Goal: Task Accomplishment & Management: Manage account settings

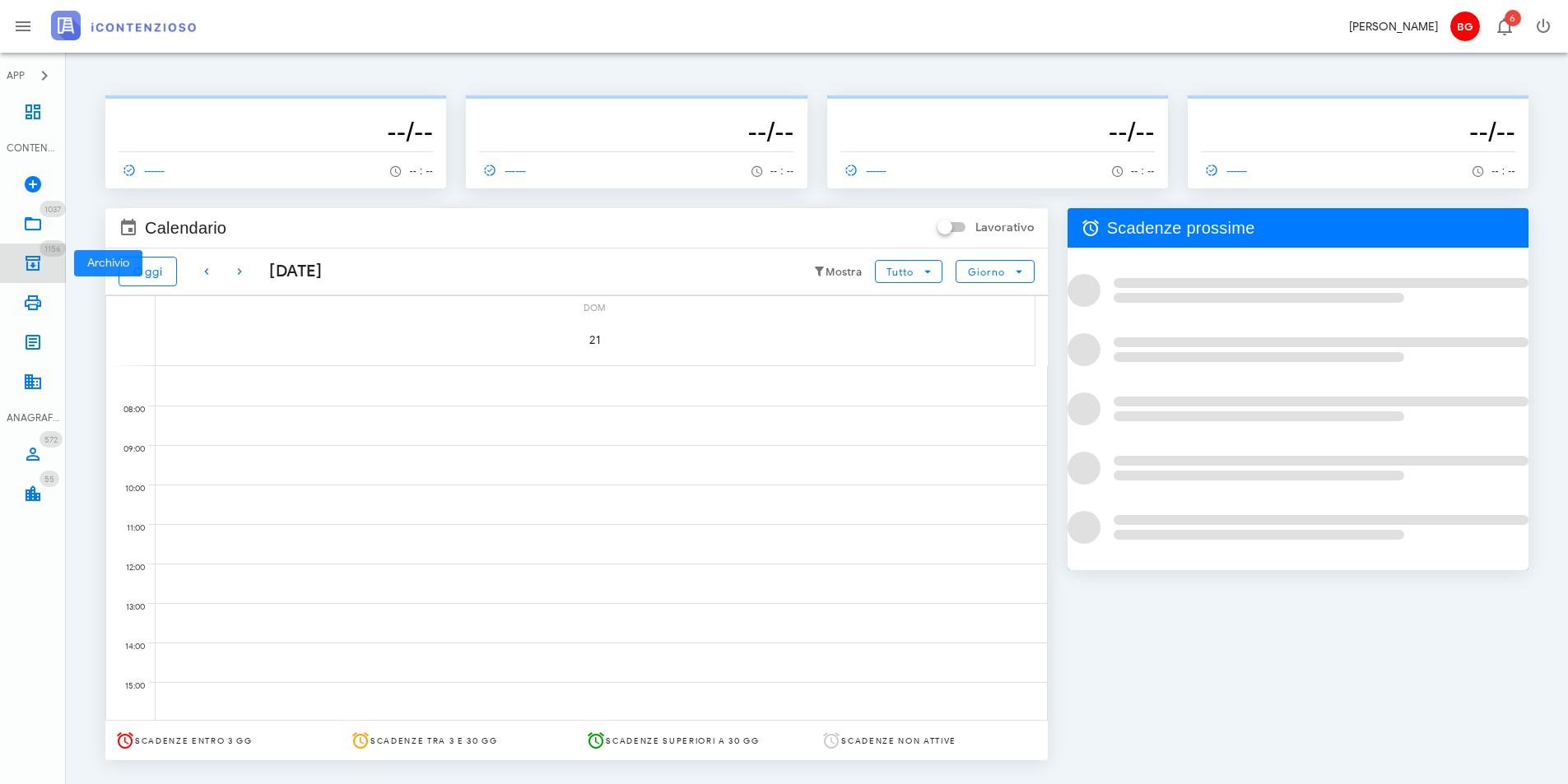
click at [39, 264] on icon at bounding box center [32, 263] width 19 height 19
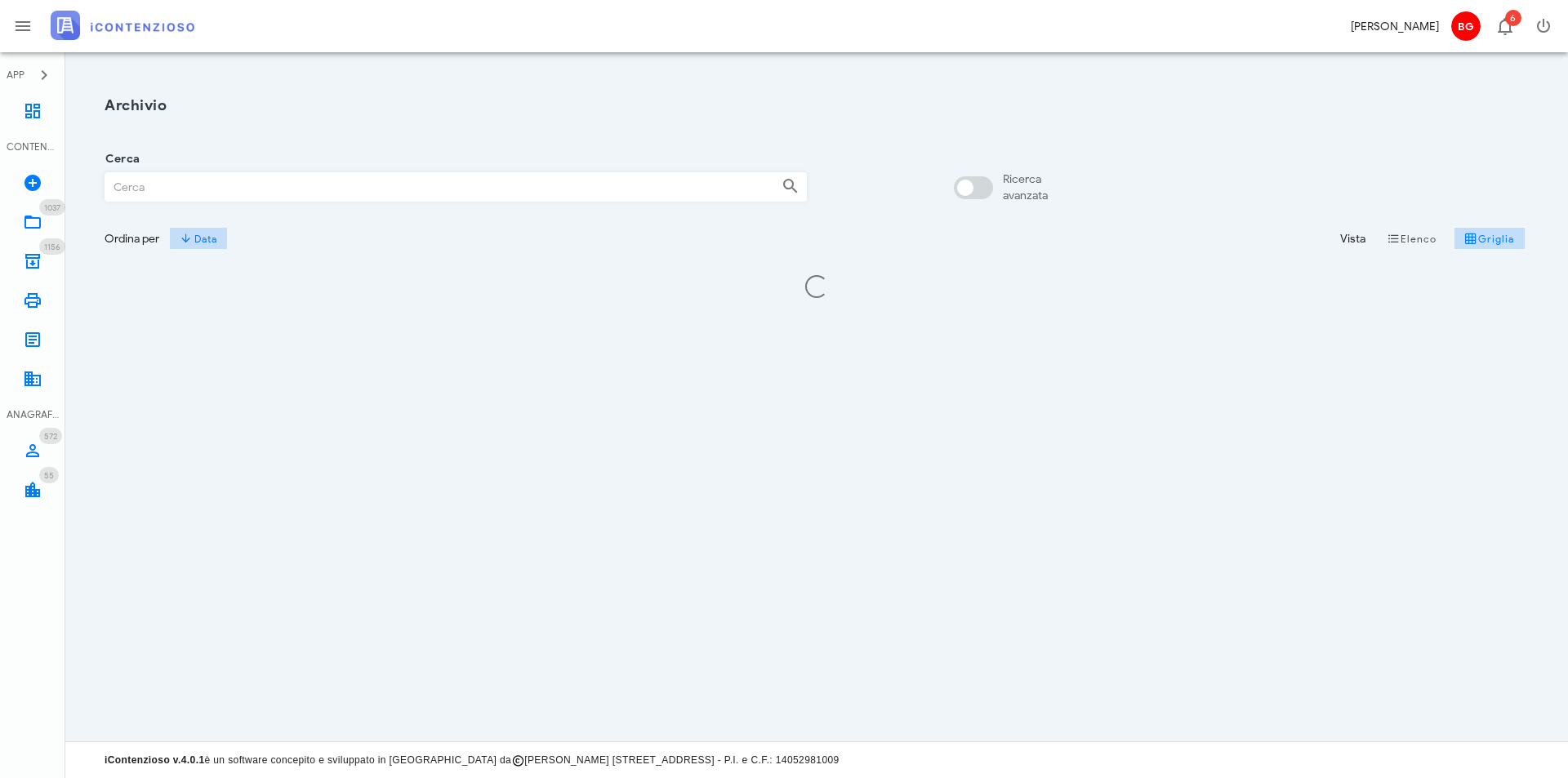
click at [215, 193] on input "Cerca" at bounding box center [437, 187] width 663 height 27
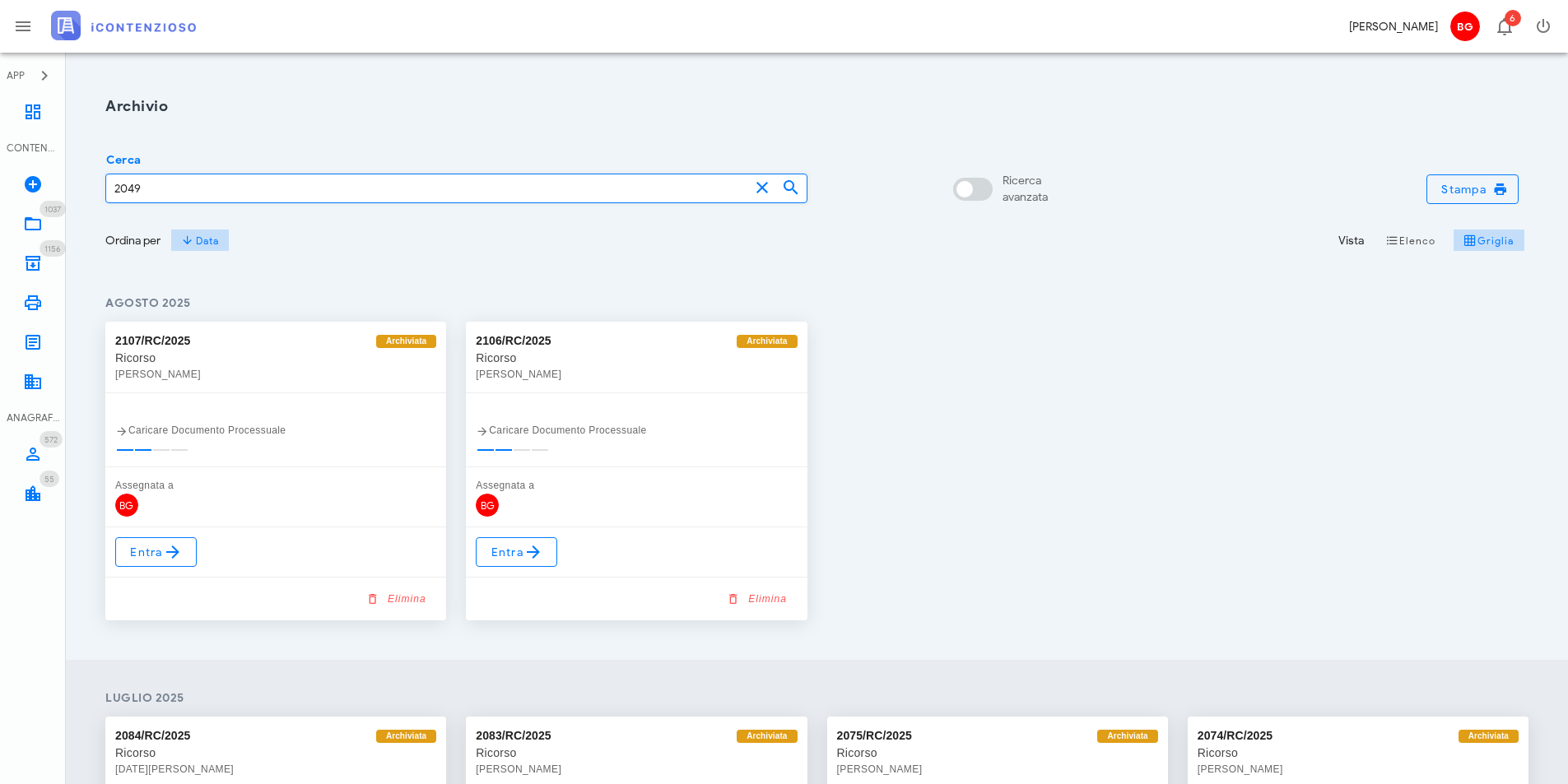
type input "2049"
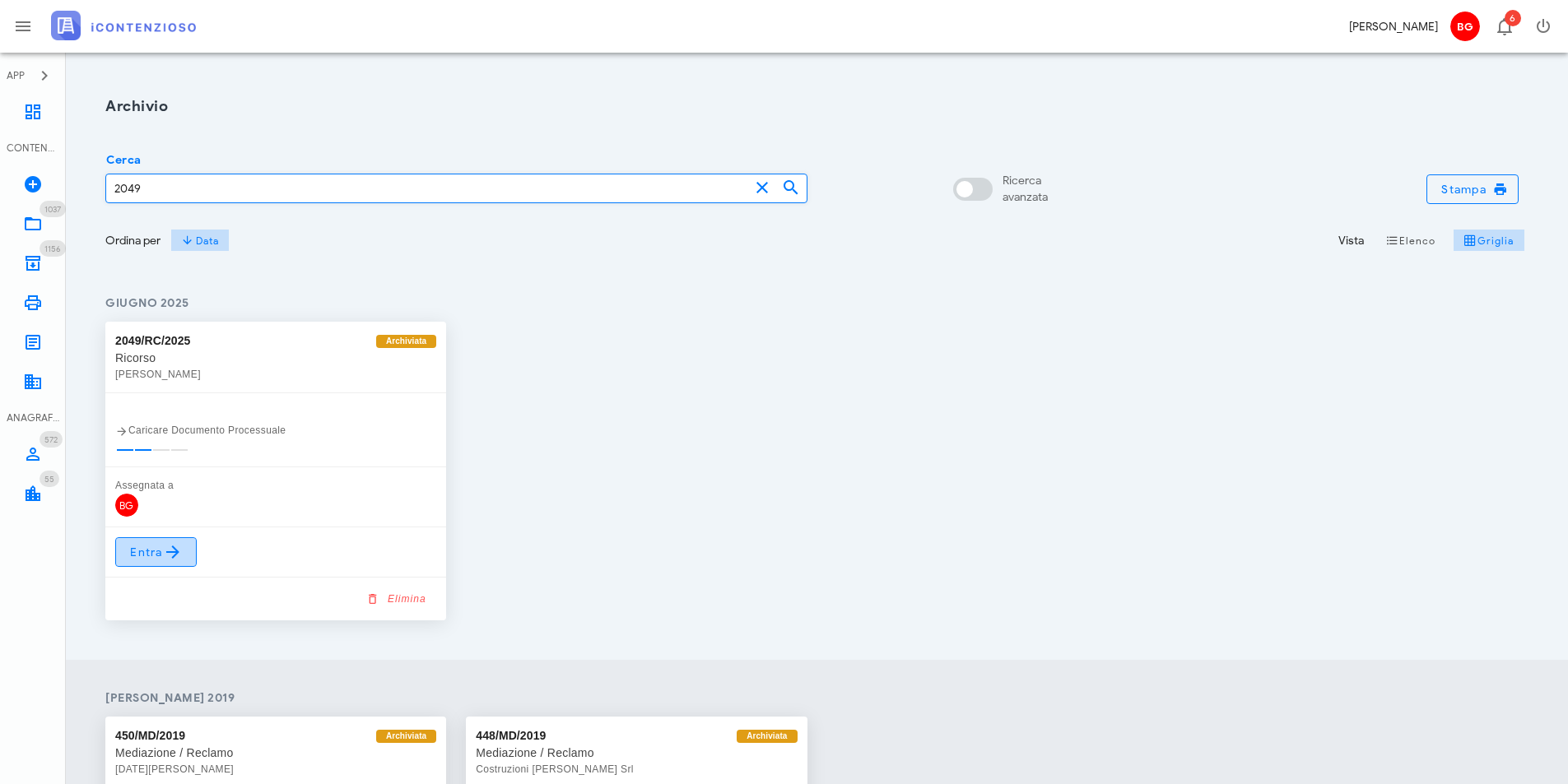
click at [171, 548] on icon at bounding box center [173, 552] width 19 height 19
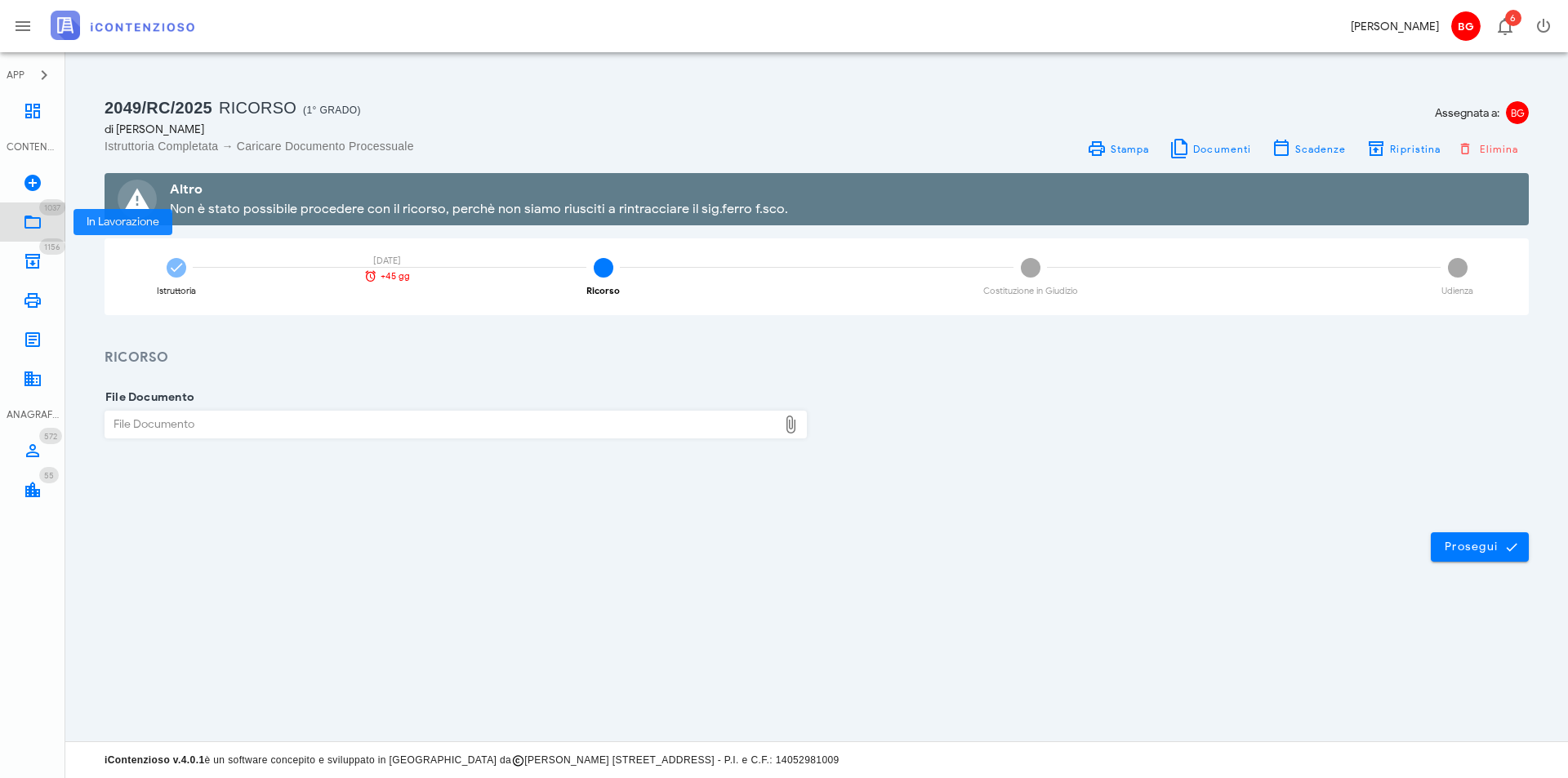
click at [25, 222] on icon at bounding box center [32, 222] width 19 height 19
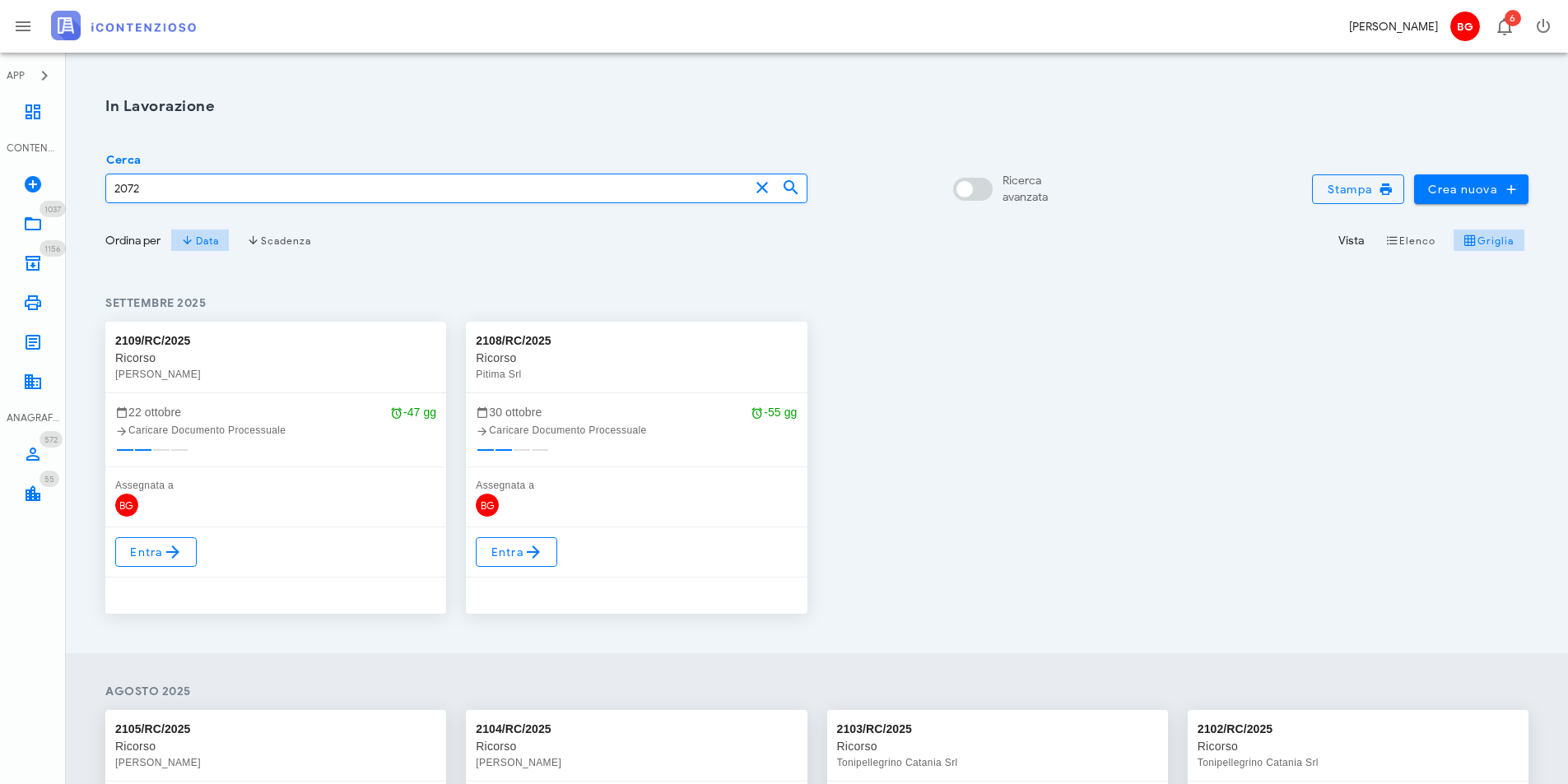
type input "2072"
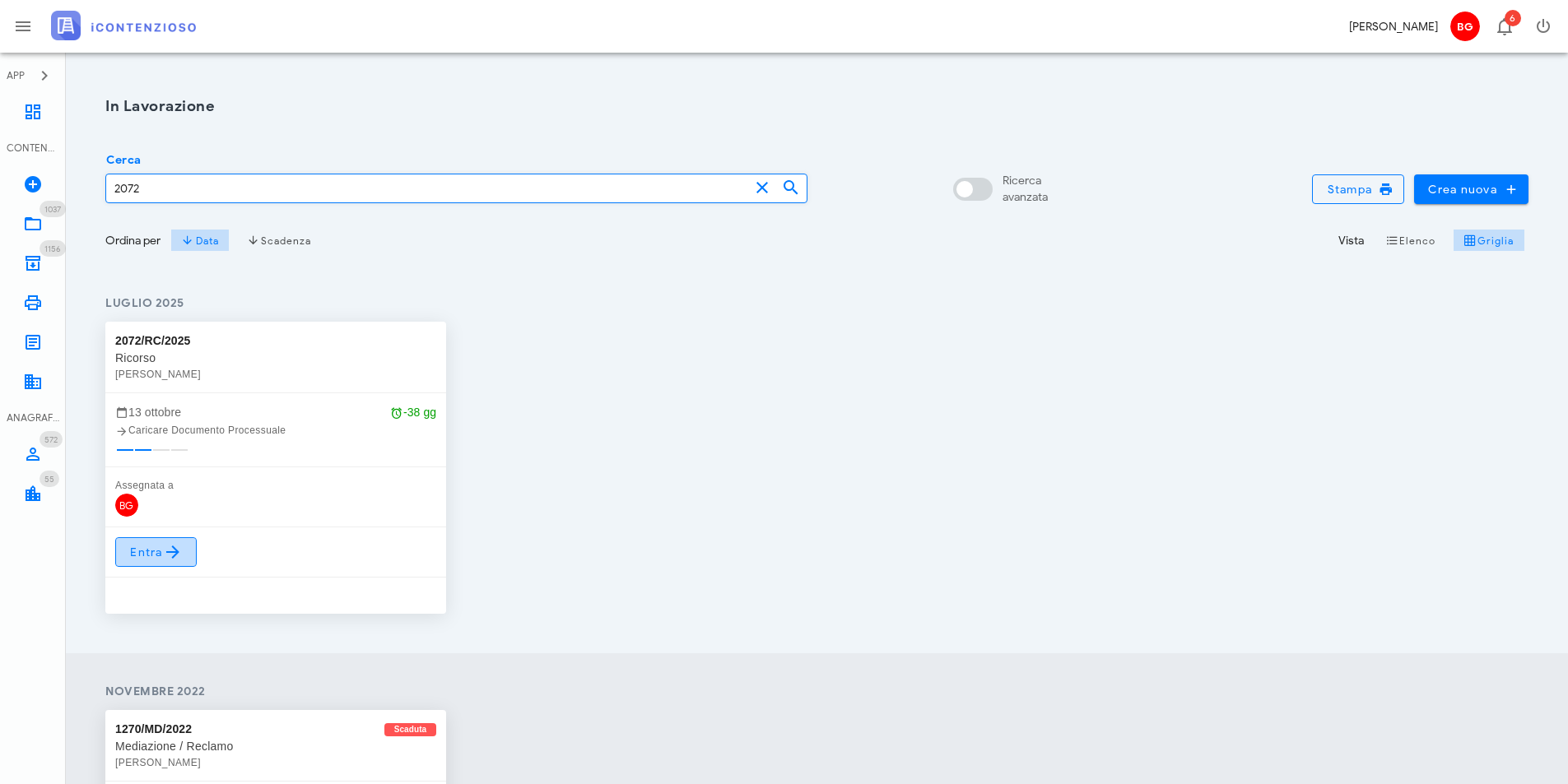
click at [172, 552] on icon at bounding box center [173, 552] width 19 height 19
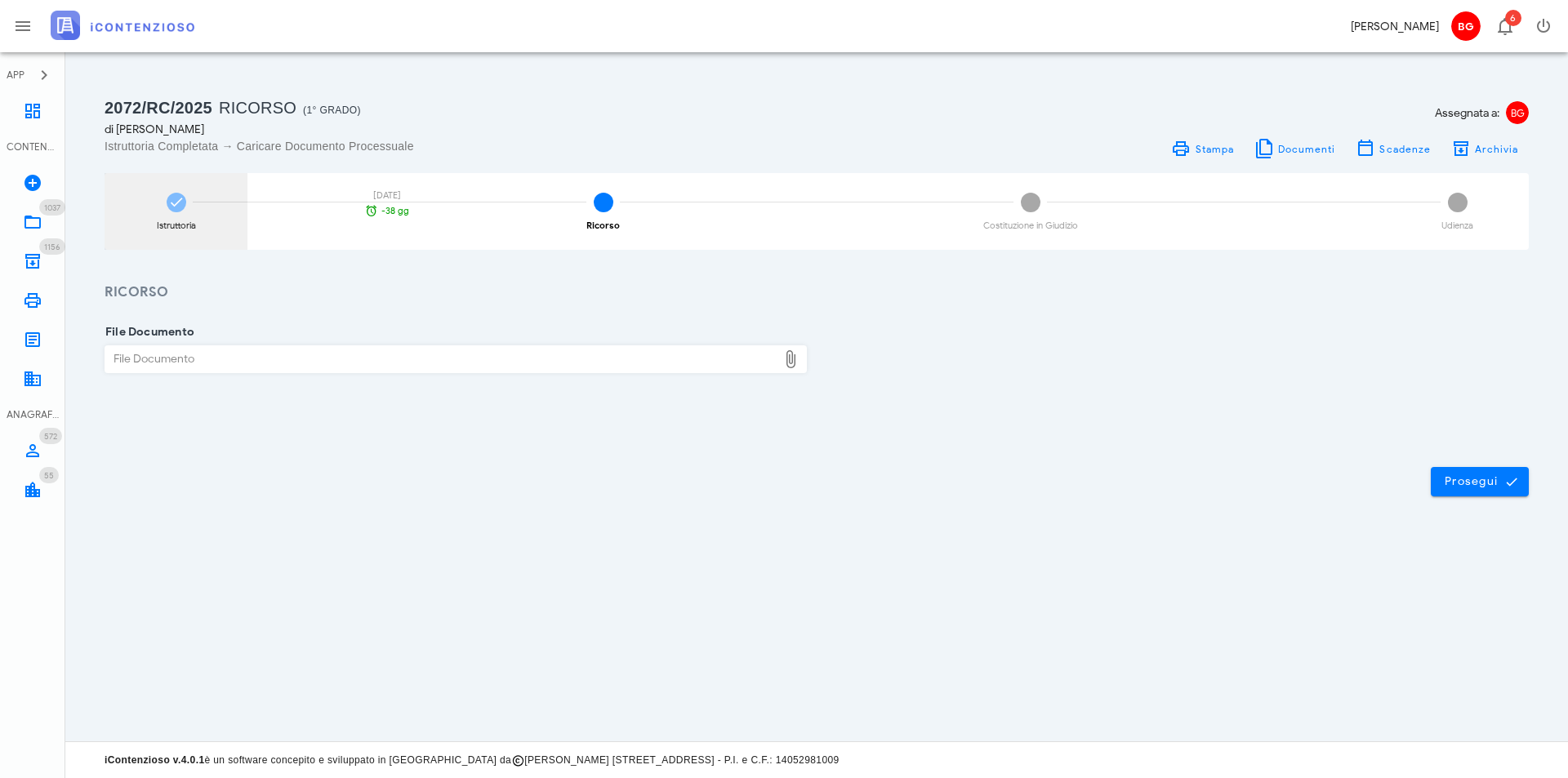
click at [163, 215] on div "Istruttoria 13/10/2025 -38 gg" at bounding box center [176, 211] width 143 height 77
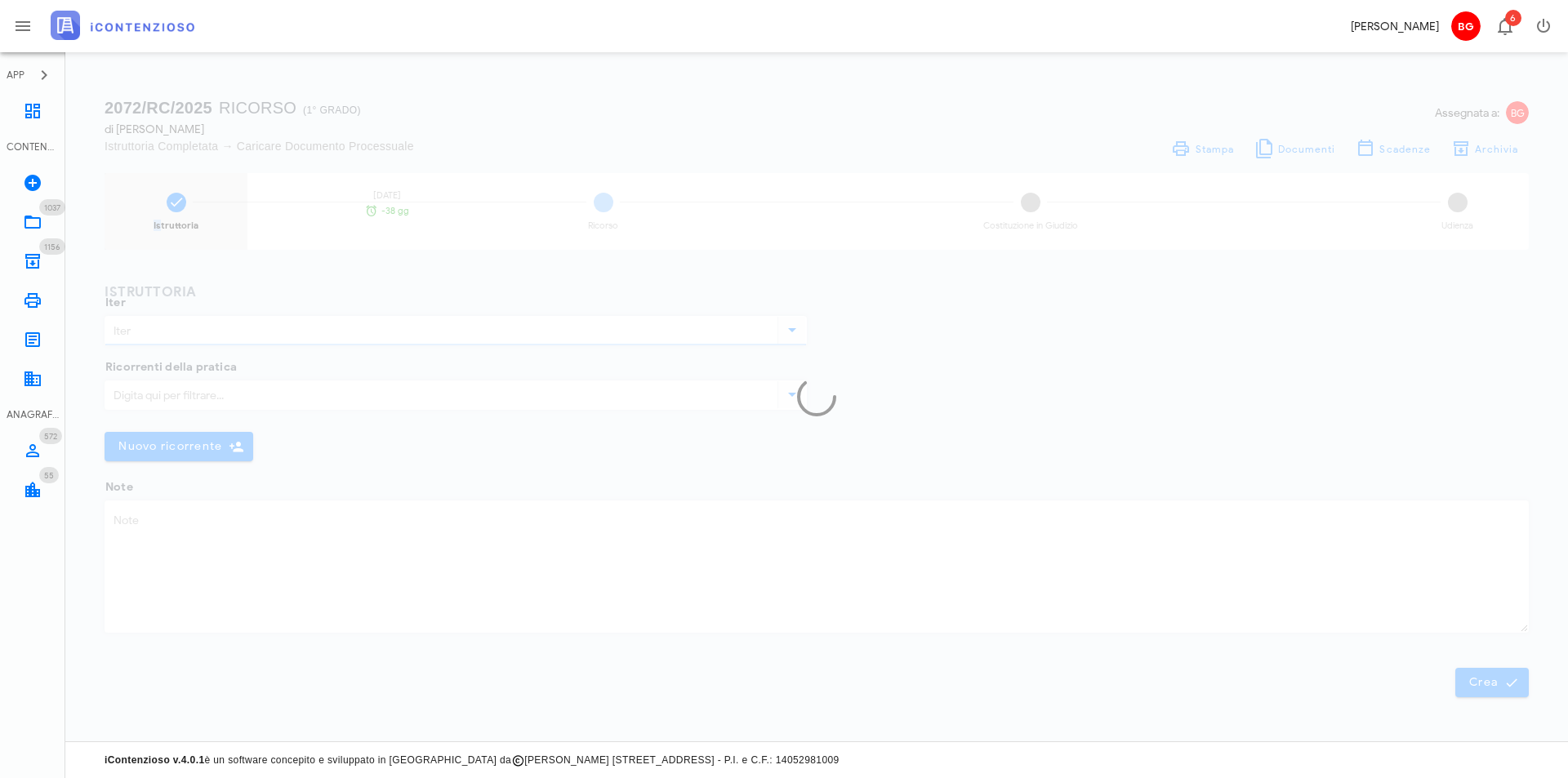
type input "Ricorso"
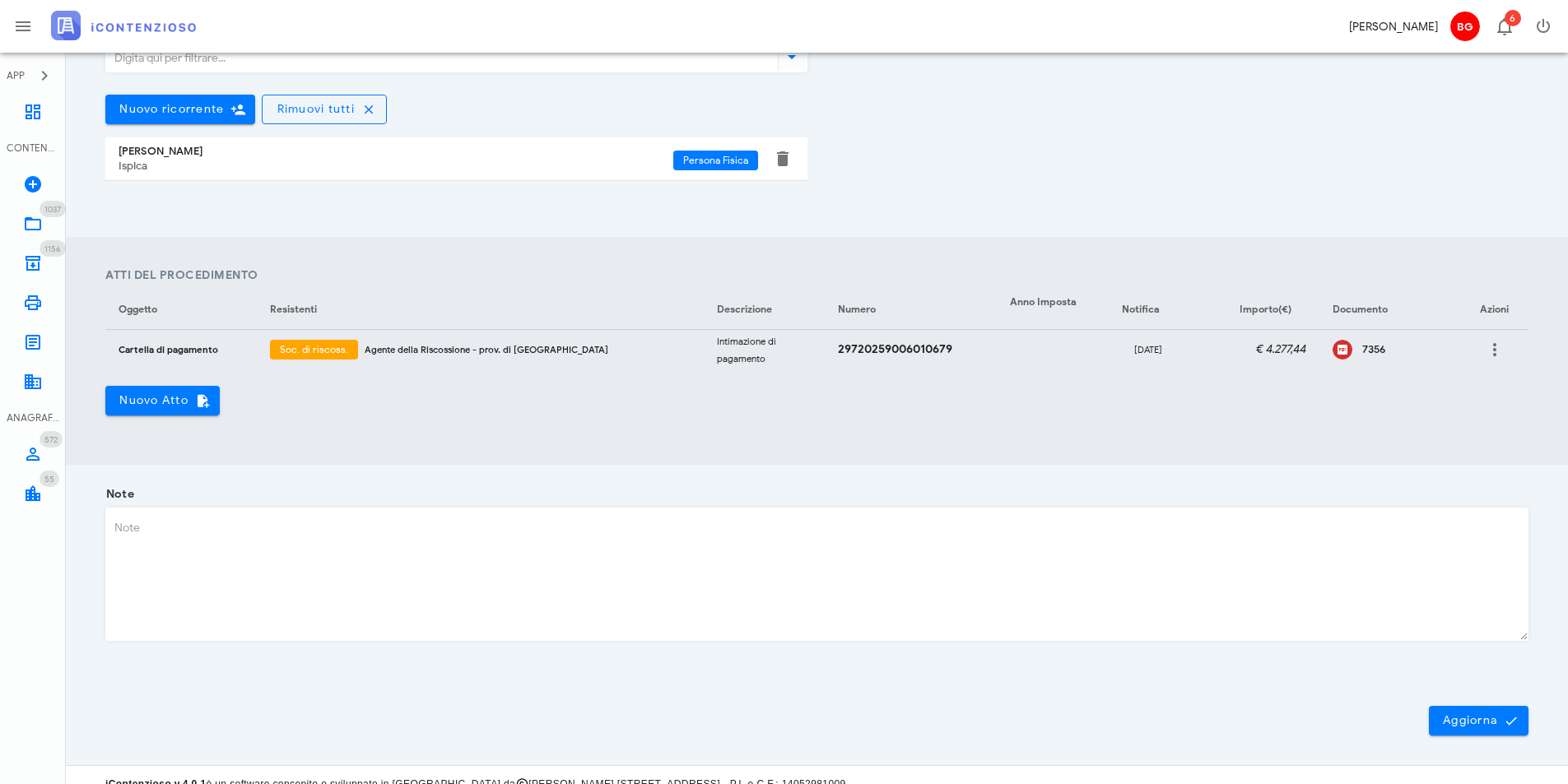
scroll to position [453, 0]
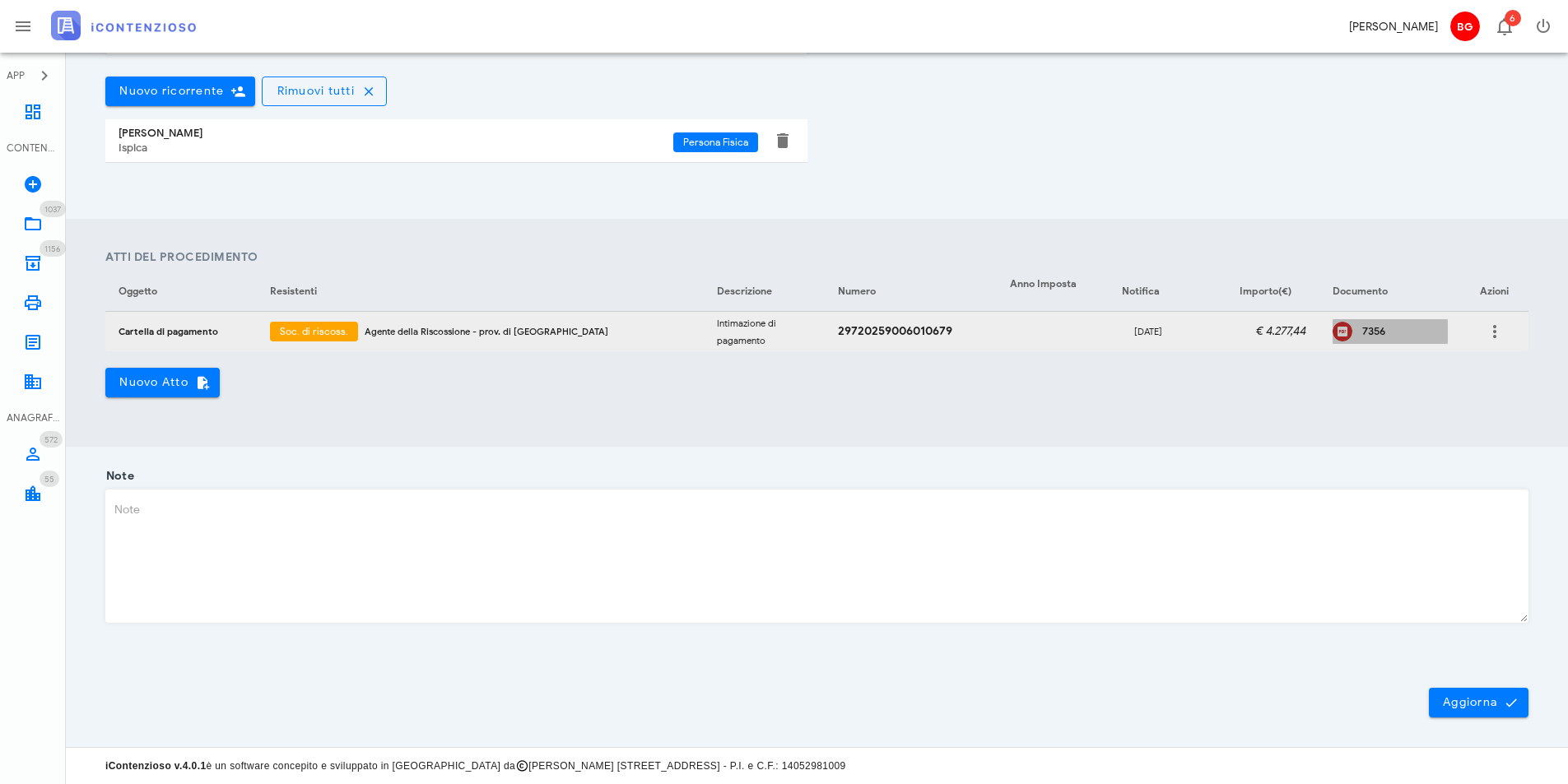
click at [1371, 329] on div "7356" at bounding box center [1405, 331] width 86 height 13
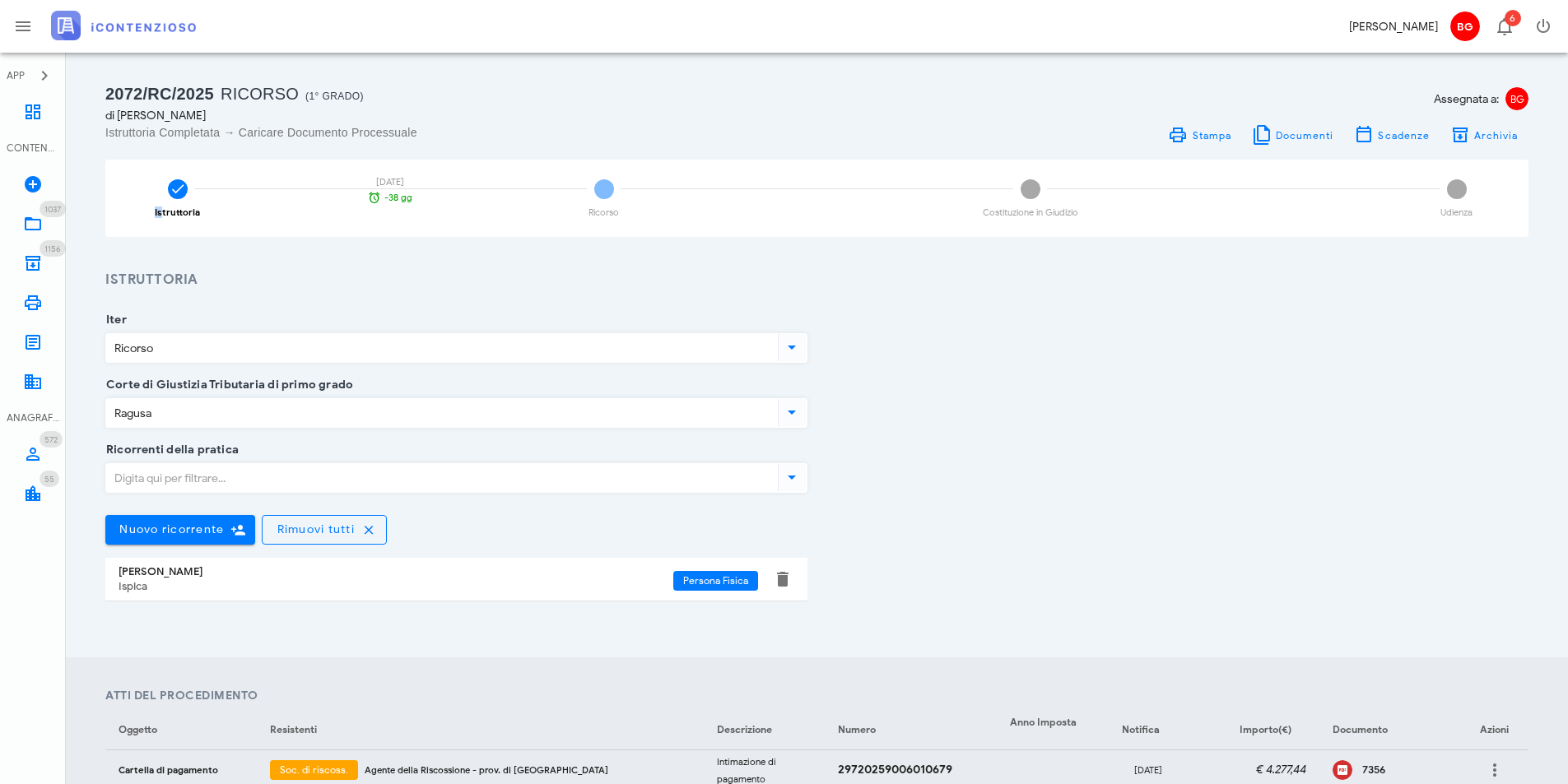
scroll to position [0, 0]
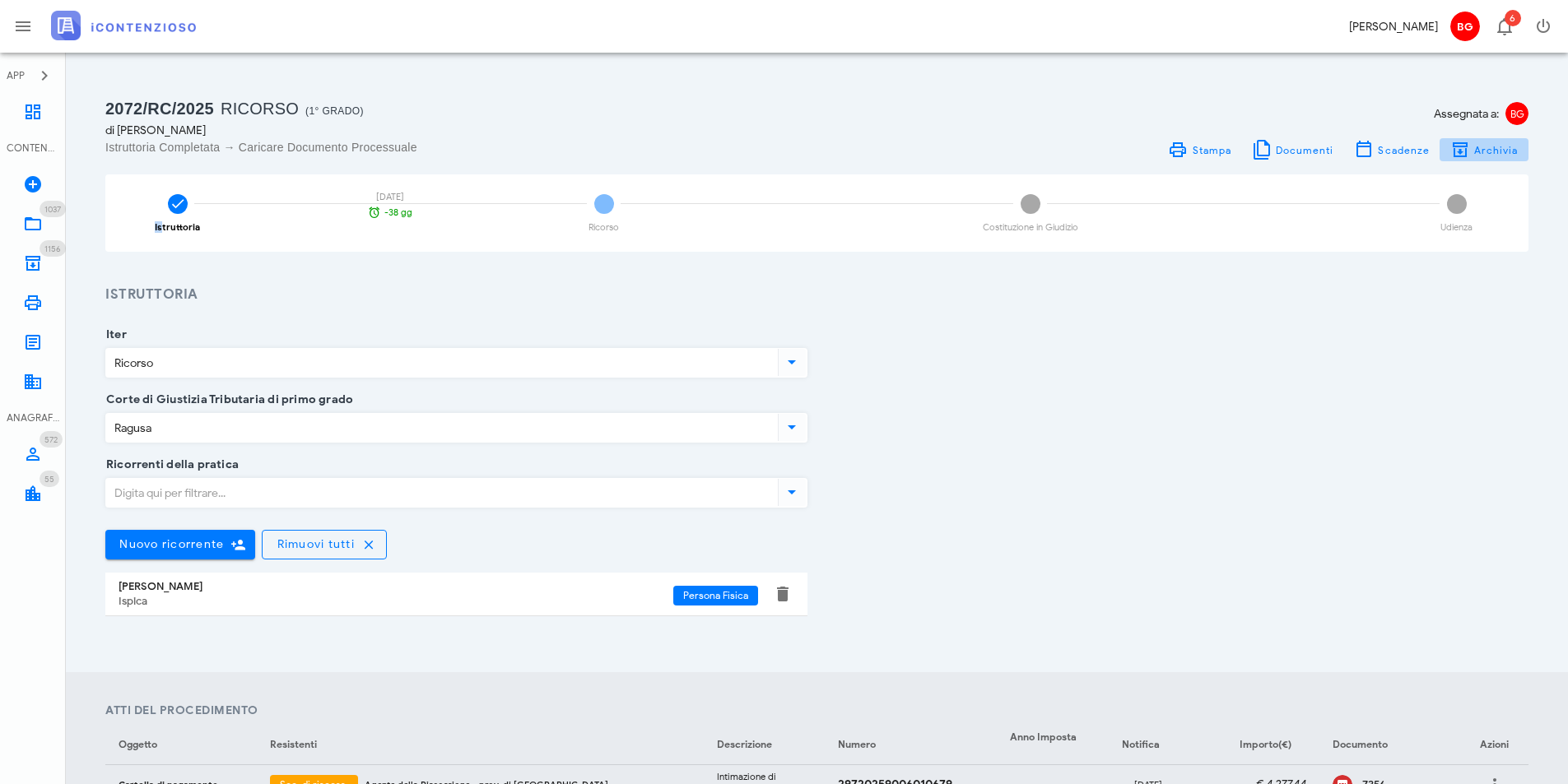
click at [1489, 153] on span "Archivia" at bounding box center [1496, 149] width 45 height 12
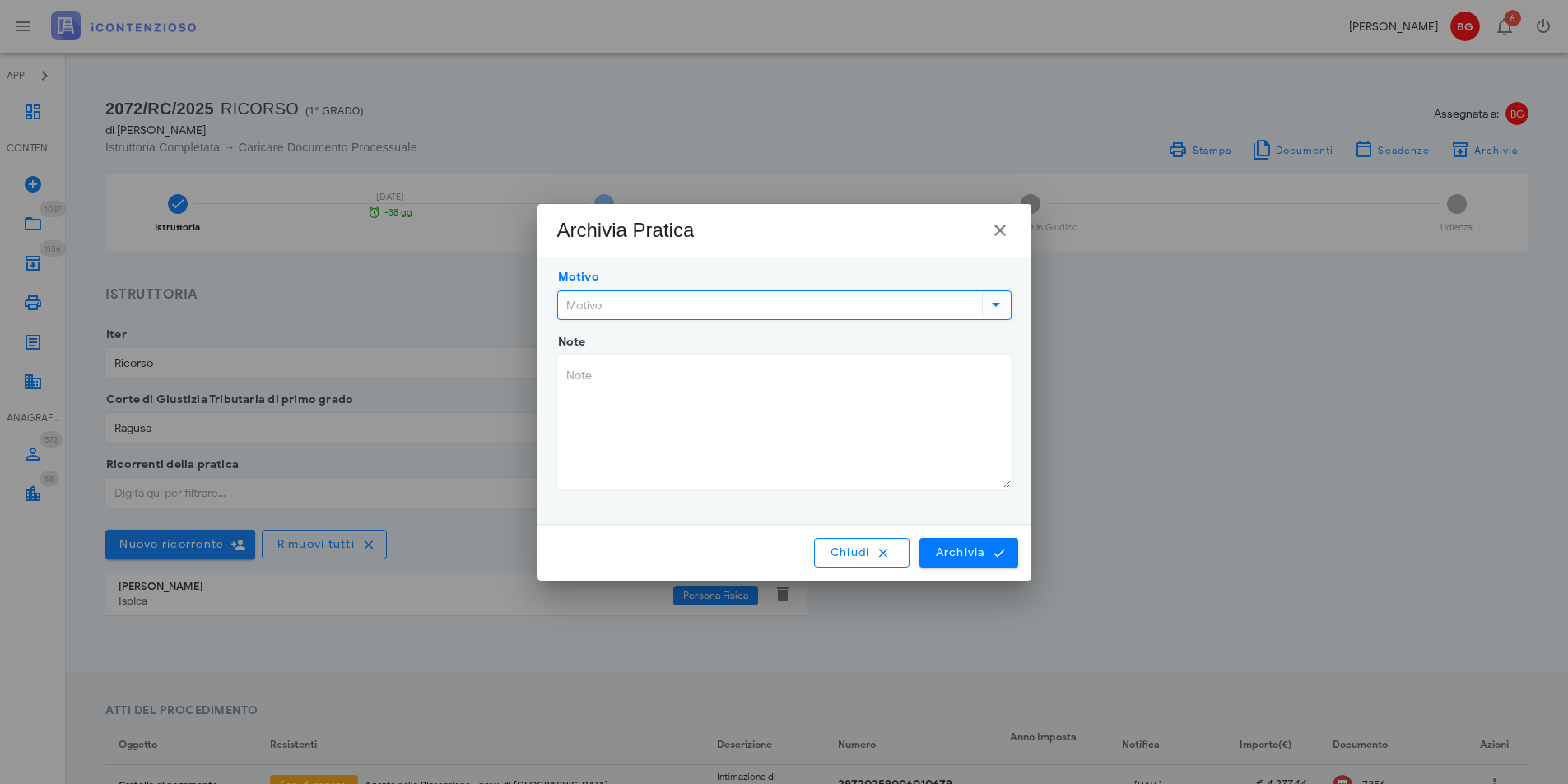
click at [700, 294] on input "Motivo" at bounding box center [769, 305] width 421 height 28
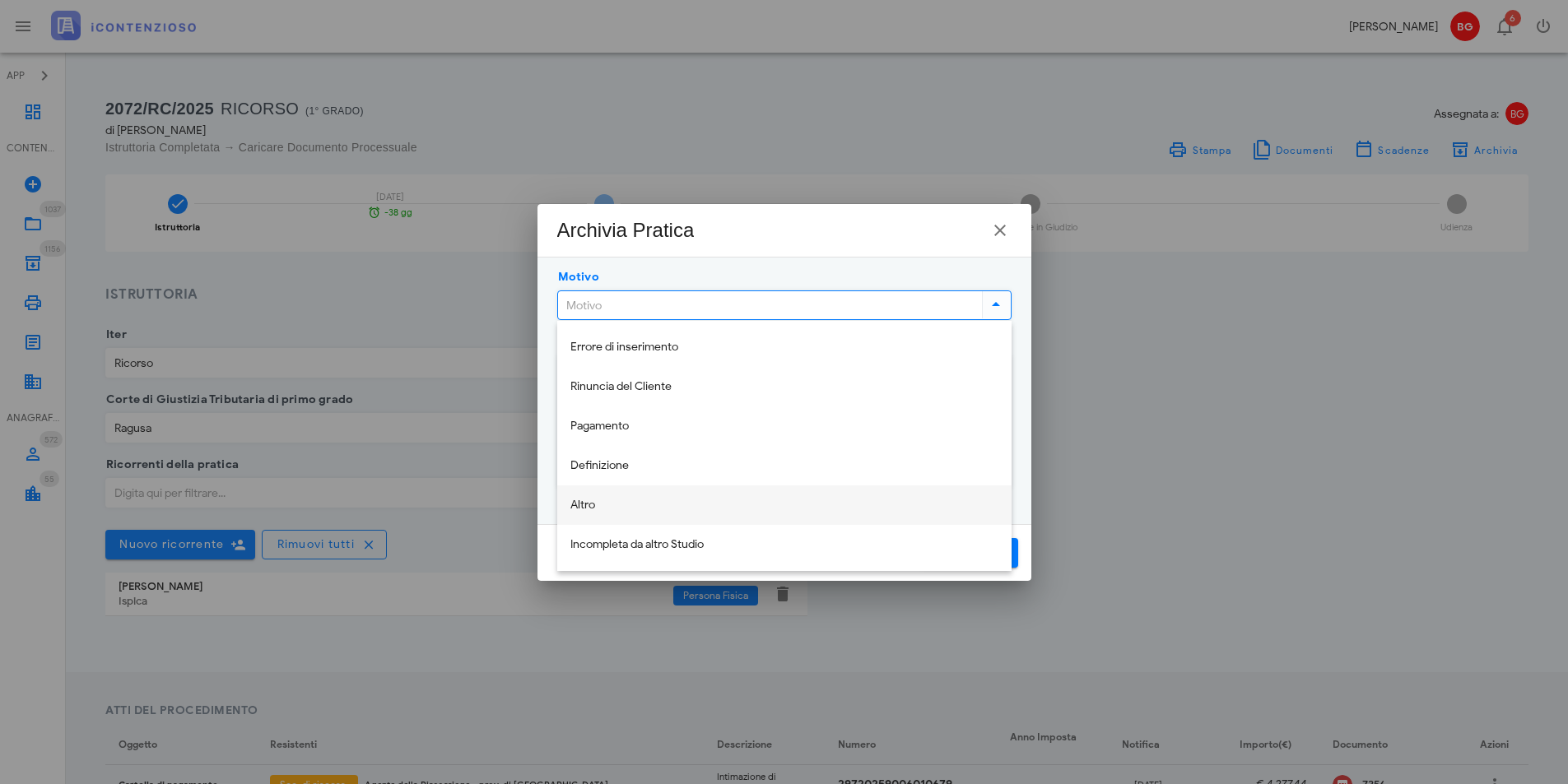
click at [671, 499] on div "Altro" at bounding box center [784, 505] width 428 height 14
type input "Altro"
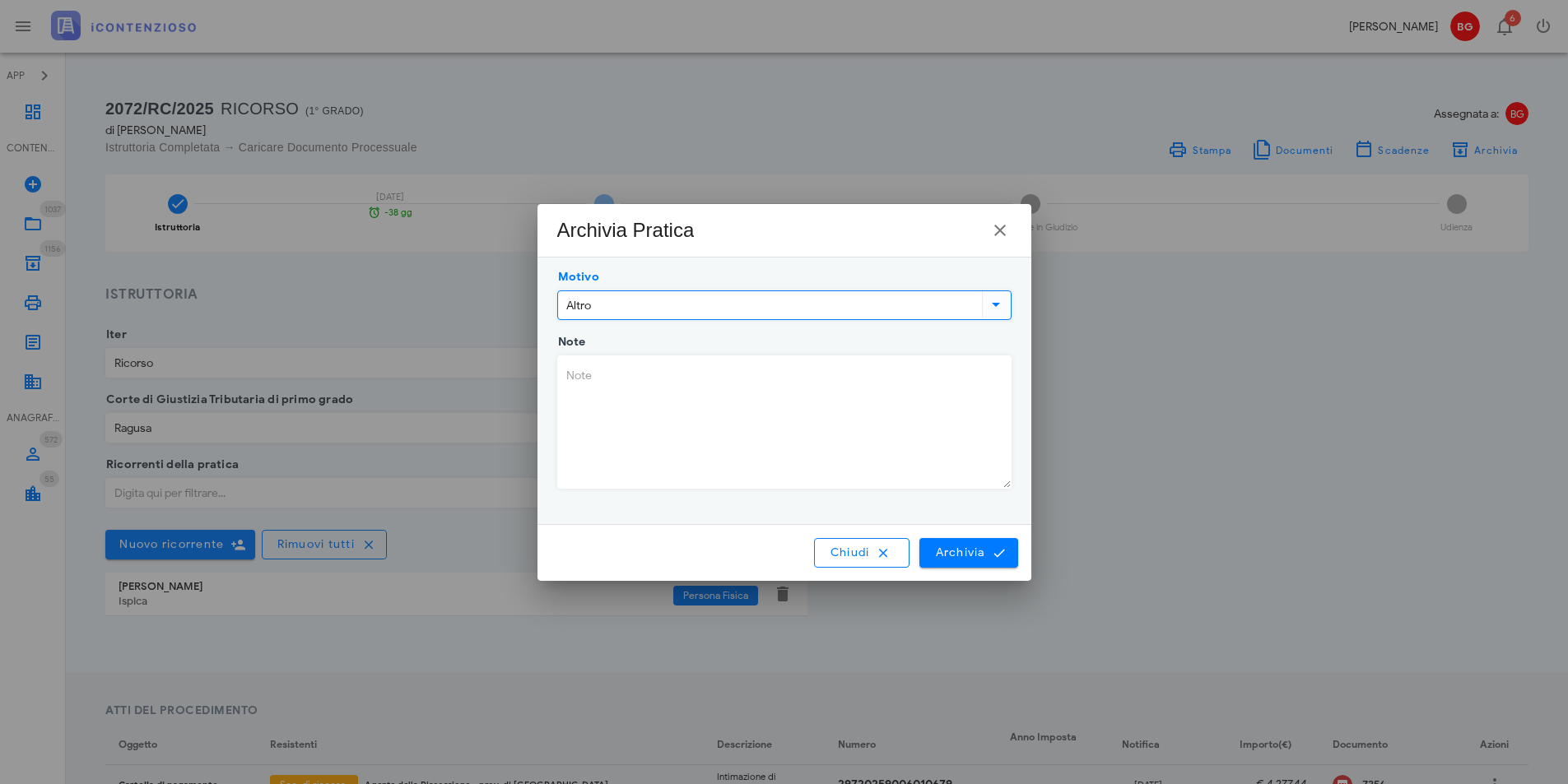
click at [672, 403] on textarea "Note" at bounding box center [784, 422] width 453 height 132
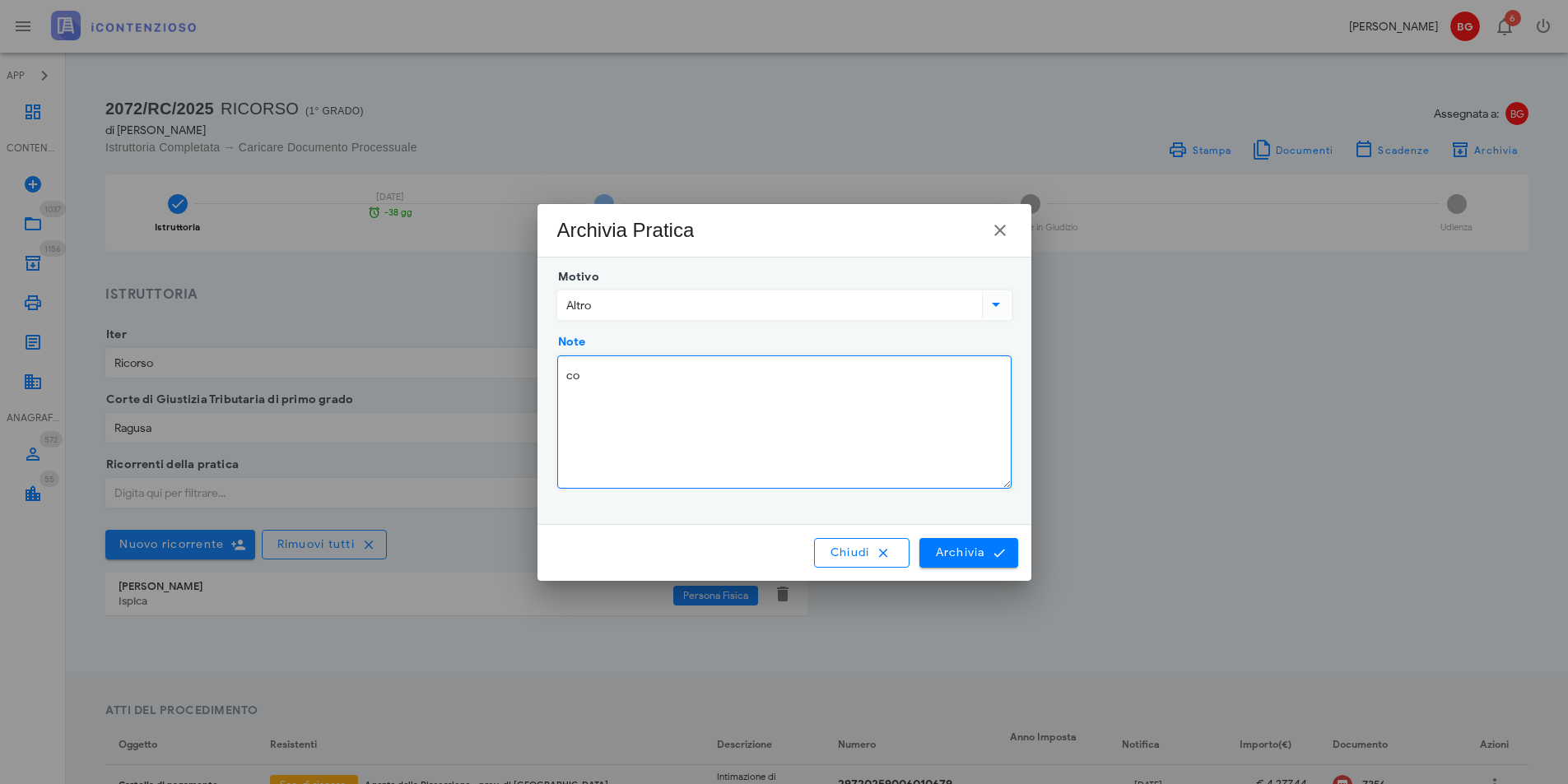
type textarea "c"
click at [689, 372] on textarea "Intimazione consegnata il 18.07.25" at bounding box center [784, 422] width 453 height 132
click at [880, 403] on textarea "Intimazione consegnata alla cliente il 18.07.25" at bounding box center [784, 422] width 453 height 132
type textarea "Intimazione consegnata alla cliente il 18.07.25."
click at [953, 536] on div "Chiudi Archivia" at bounding box center [784, 552] width 494 height 56
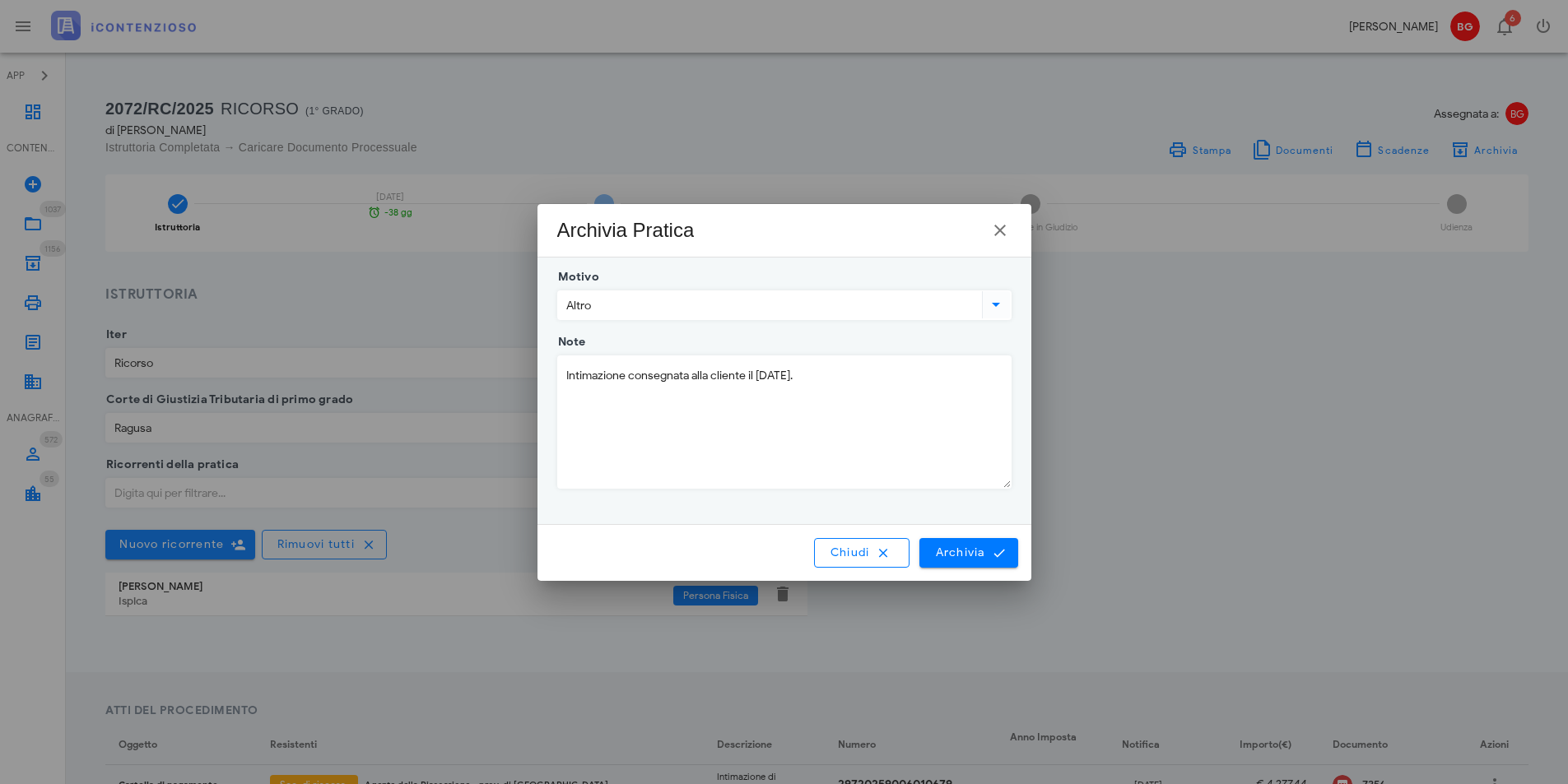
click at [992, 571] on div "Chiudi Archivia" at bounding box center [784, 552] width 494 height 56
click at [994, 560] on icon "submit" at bounding box center [999, 552] width 15 height 15
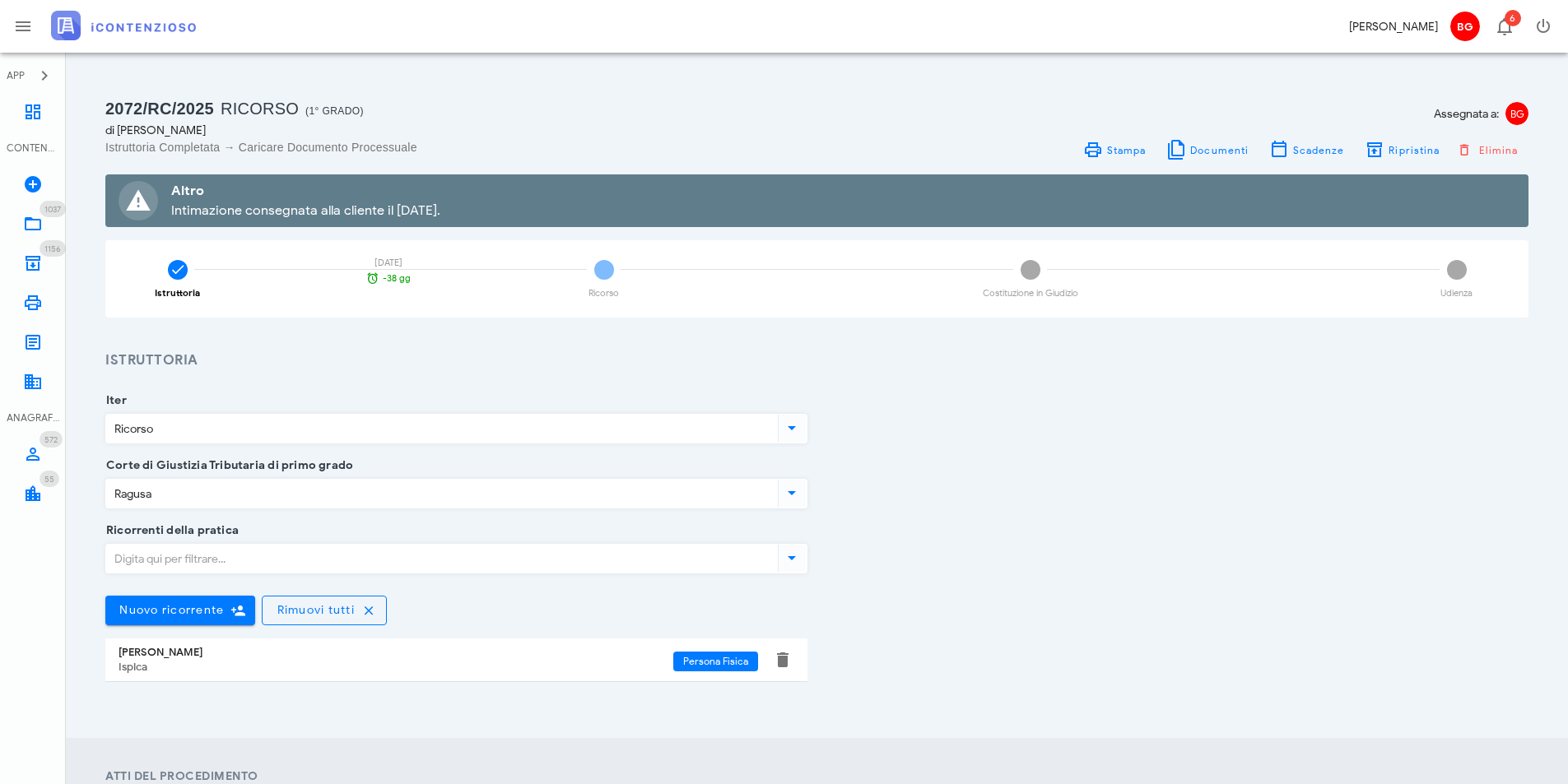
scroll to position [519, 0]
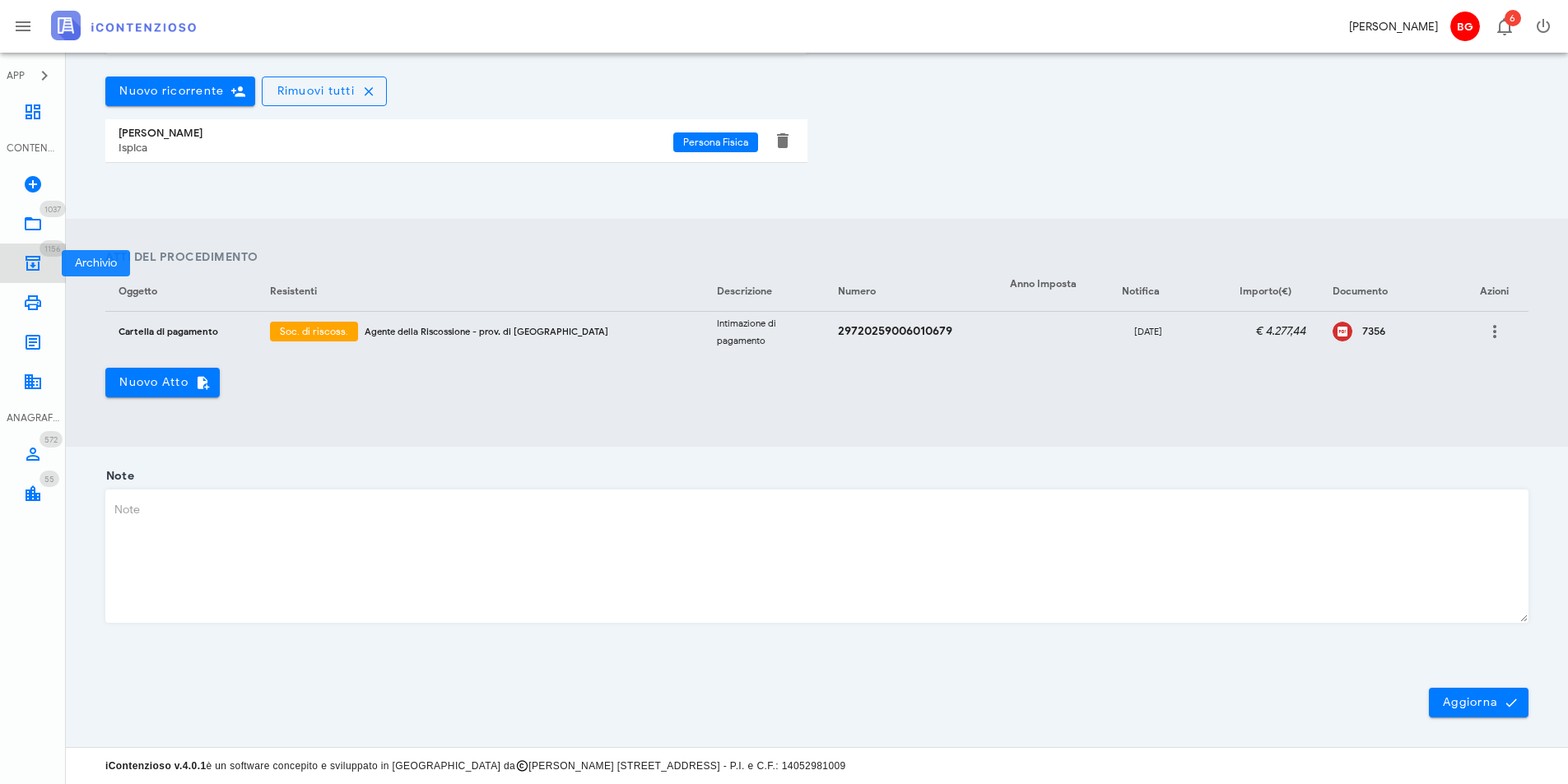
click at [34, 270] on icon at bounding box center [32, 263] width 19 height 19
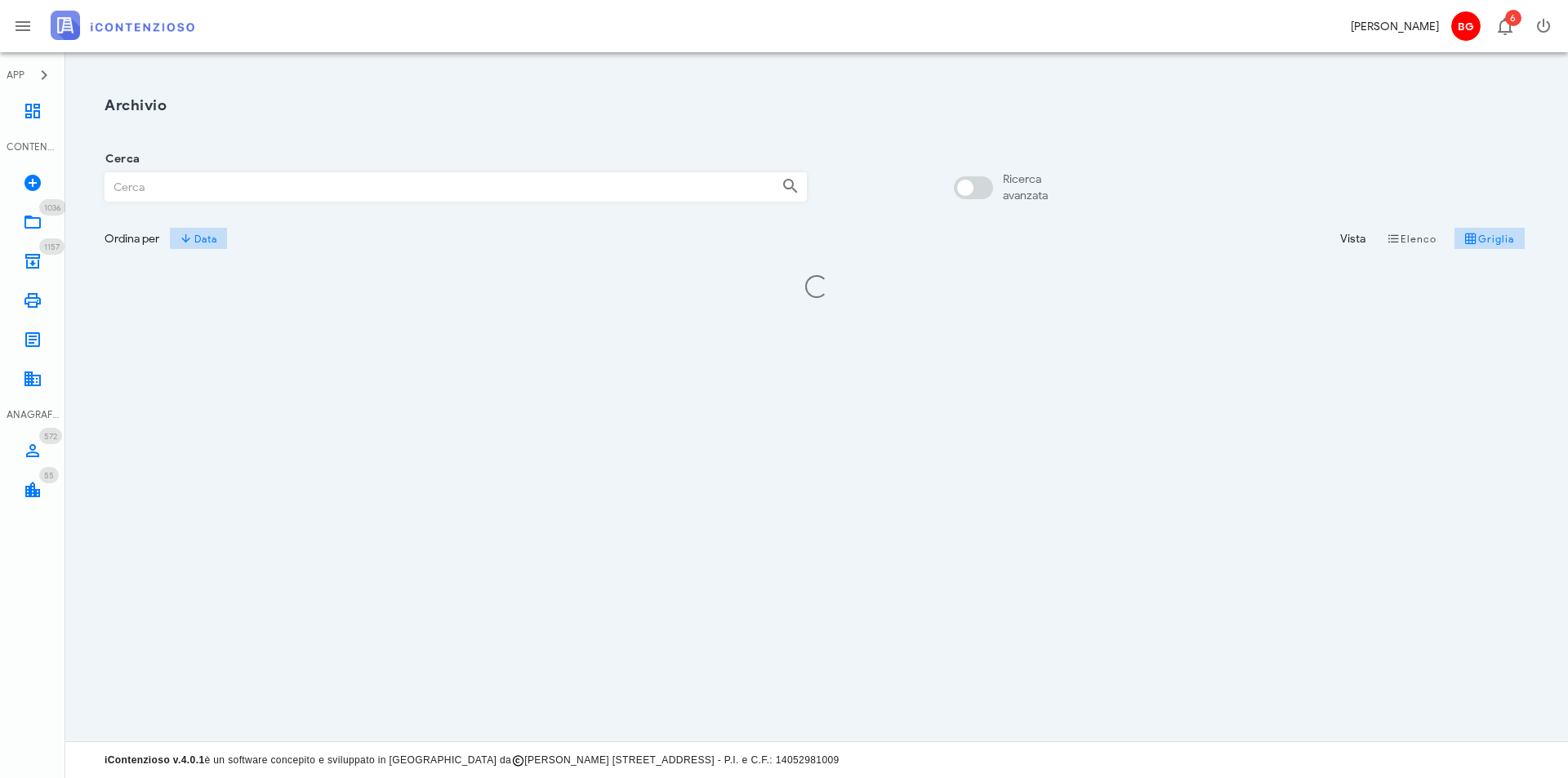
click at [224, 179] on input "Cerca" at bounding box center [437, 187] width 663 height 27
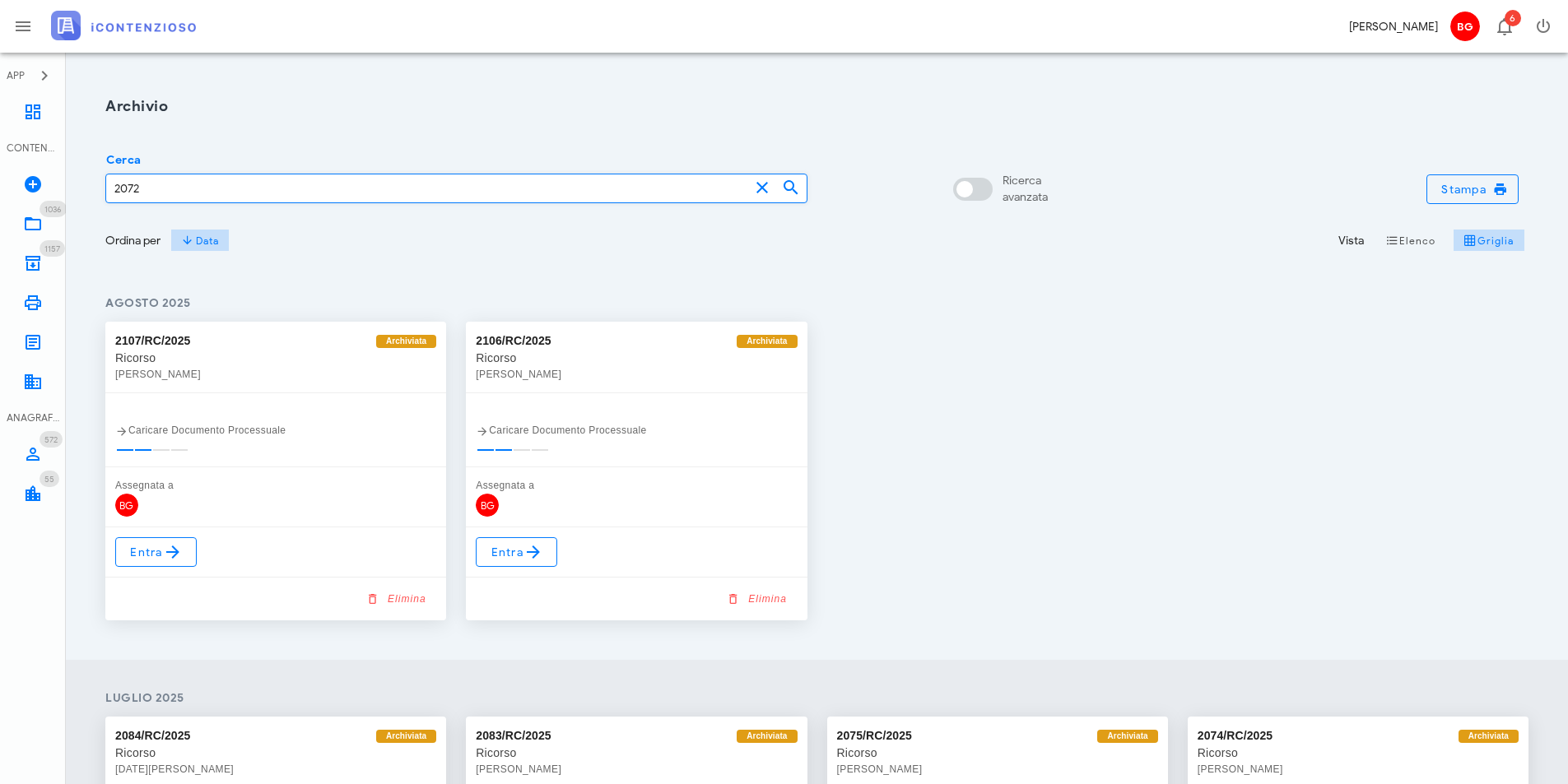
type input "2072"
